Goal: Information Seeking & Learning: Learn about a topic

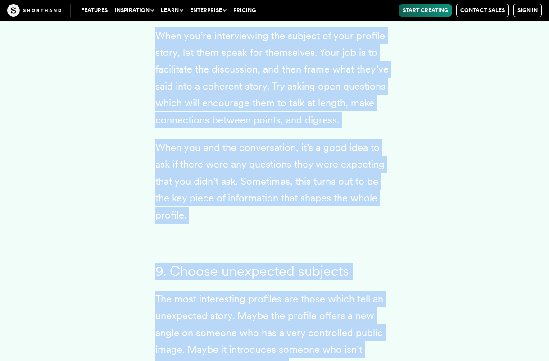
scroll to position [4935, 0]
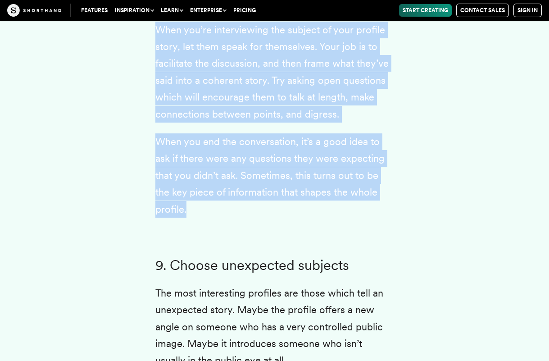
drag, startPoint x: 156, startPoint y: 129, endPoint x: 315, endPoint y: 138, distance: 159.8
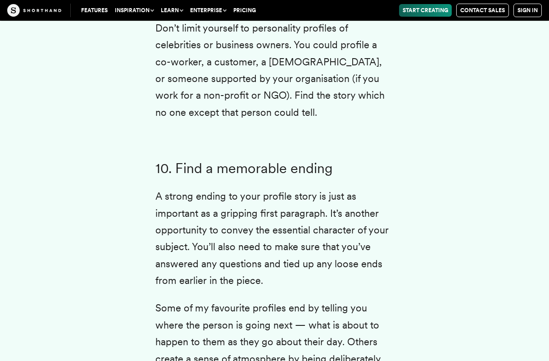
scroll to position [5301, 0]
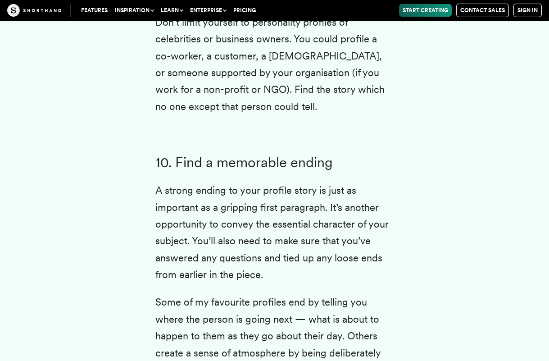
click at [175, 155] on h3 "10. Find a memorable ending" at bounding box center [274, 163] width 239 height 17
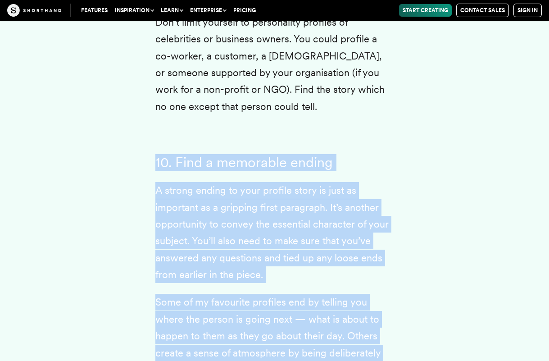
drag, startPoint x: 158, startPoint y: 74, endPoint x: 408, endPoint y: 310, distance: 343.7
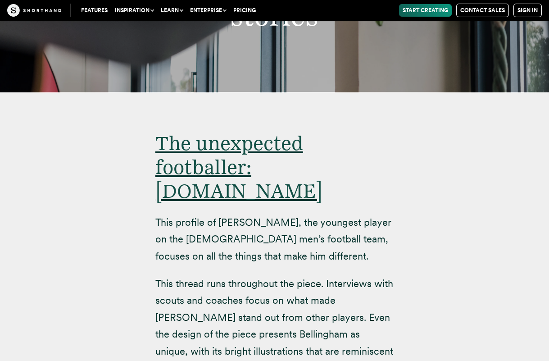
scroll to position [5806, 0]
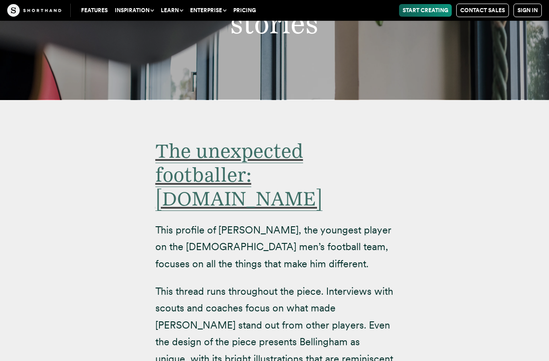
click at [285, 139] on span "The unexpected footballer: [DOMAIN_NAME]" at bounding box center [238, 175] width 167 height 72
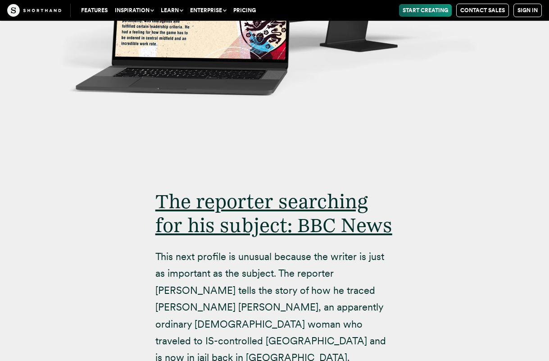
scroll to position [6832, 0]
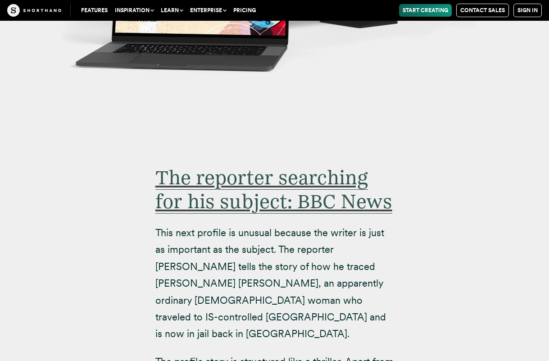
click at [247, 165] on span "The reporter searching for his subject: BBC News" at bounding box center [273, 189] width 237 height 48
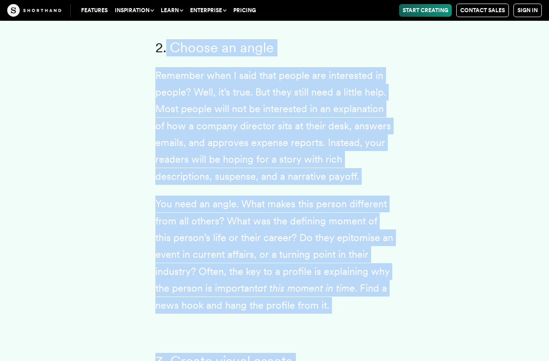
scroll to position [2914, 0]
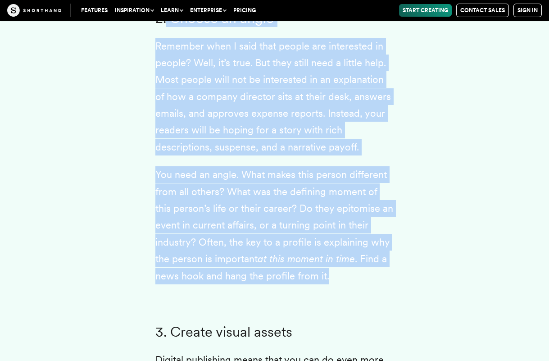
drag, startPoint x: 167, startPoint y: 76, endPoint x: 350, endPoint y: 226, distance: 237.0
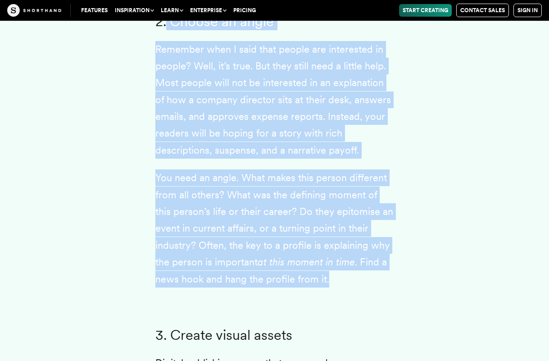
copy div "Choose an angle Remember when I said that people are interested in people? Well…"
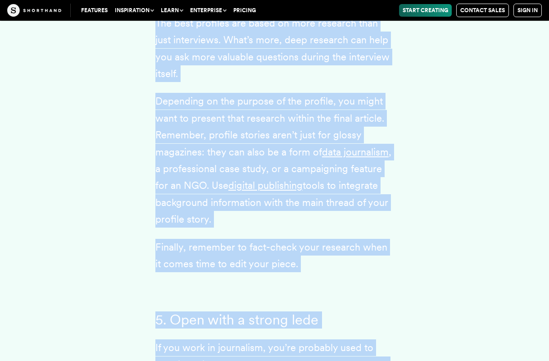
scroll to position [3606, 0]
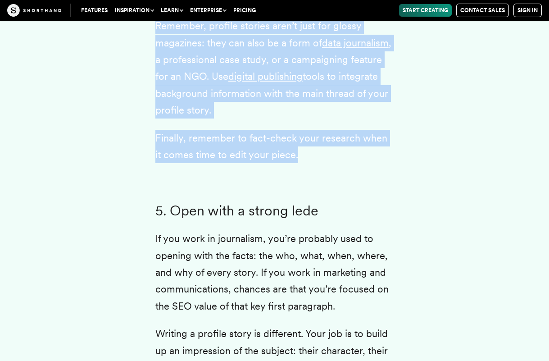
drag, startPoint x: 173, startPoint y: 88, endPoint x: 345, endPoint y: 94, distance: 171.4
click at [345, 94] on div "Profile writing is a question of balance. You want to use the subject’s own wor…" at bounding box center [274, 263] width 239 height 3712
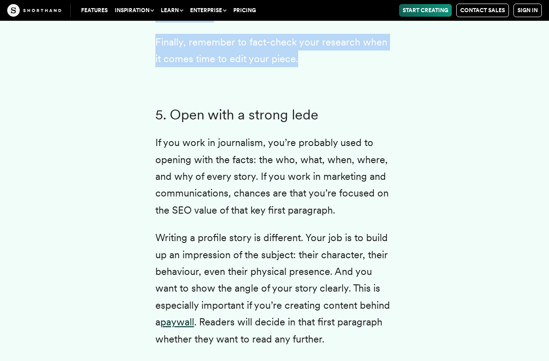
scroll to position [3462, 0]
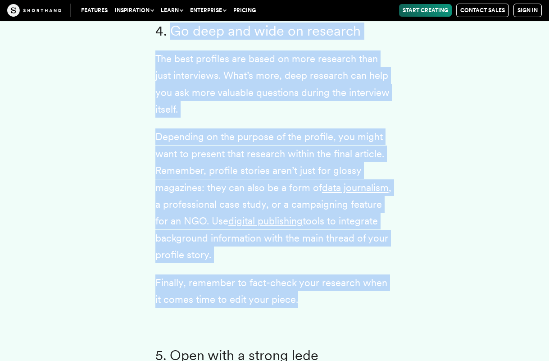
drag, startPoint x: 247, startPoint y: 250, endPoint x: 173, endPoint y: 292, distance: 85.7
copy div "Open with a strong lede If you work in journalism, you’re probably used to open…"
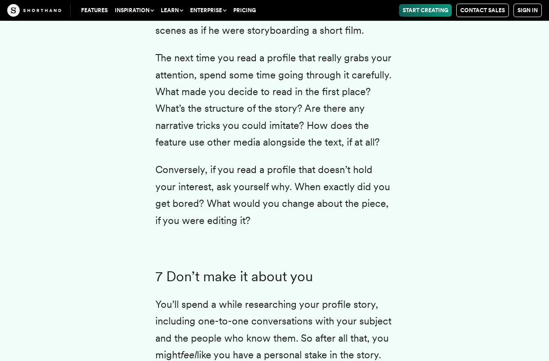
scroll to position [4374, 0]
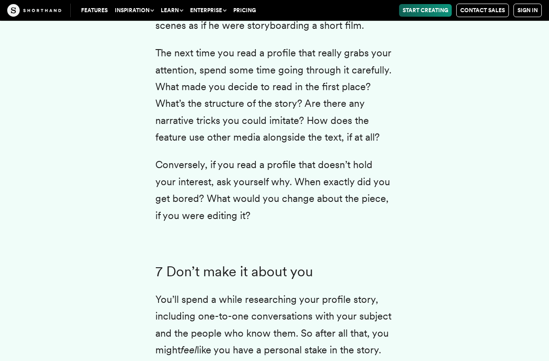
click at [242, 156] on p "Conversely, if you read a profile that doesn’t hold your interest, ask yourself…" at bounding box center [274, 190] width 239 height 68
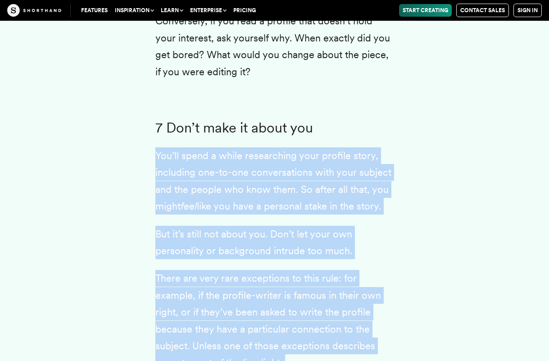
scroll to position [4522, 0]
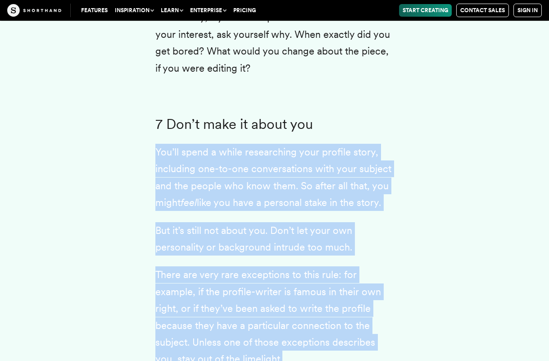
drag, startPoint x: 155, startPoint y: 142, endPoint x: 293, endPoint y: 273, distance: 189.7
copy div "You’ll spend a while researching your profile story, including one-to-one conve…"
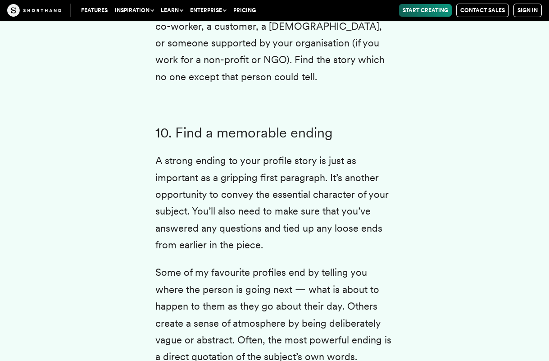
scroll to position [5332, 0]
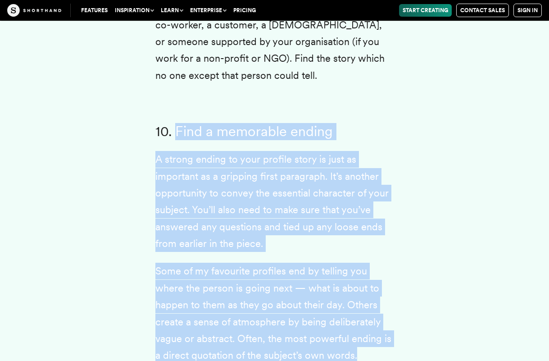
drag, startPoint x: 176, startPoint y: 41, endPoint x: 361, endPoint y: 256, distance: 283.4
copy div "Find a memorable ending A strong ending to your profile story is just as import…"
